Goal: Information Seeking & Learning: Learn about a topic

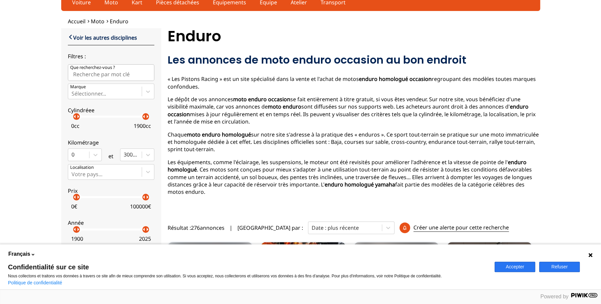
scroll to position [100, 0]
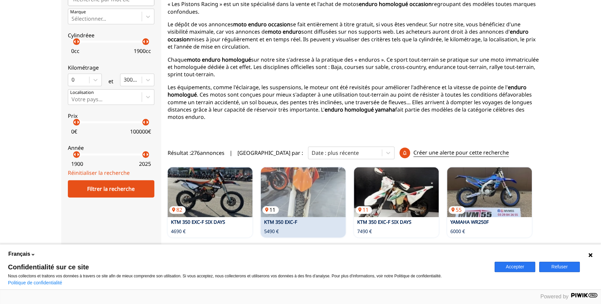
click at [295, 182] on img at bounding box center [303, 192] width 85 height 50
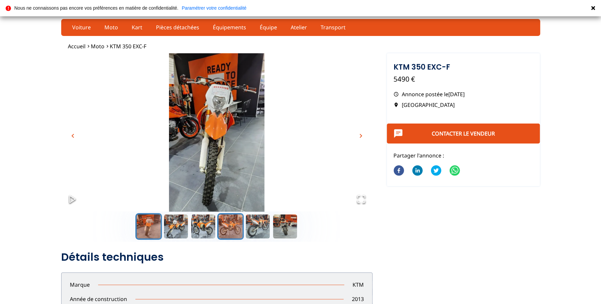
click at [233, 224] on button "Go to Slide 4" at bounding box center [230, 226] width 27 height 27
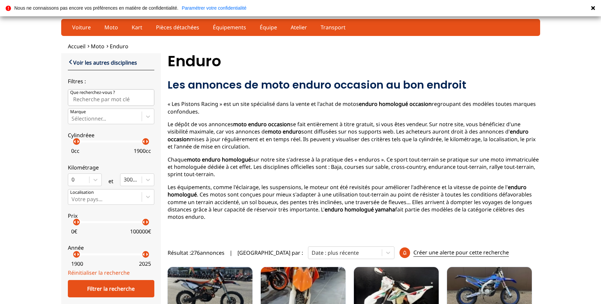
scroll to position [100, 0]
